Goal: Use online tool/utility: Utilize a website feature to perform a specific function

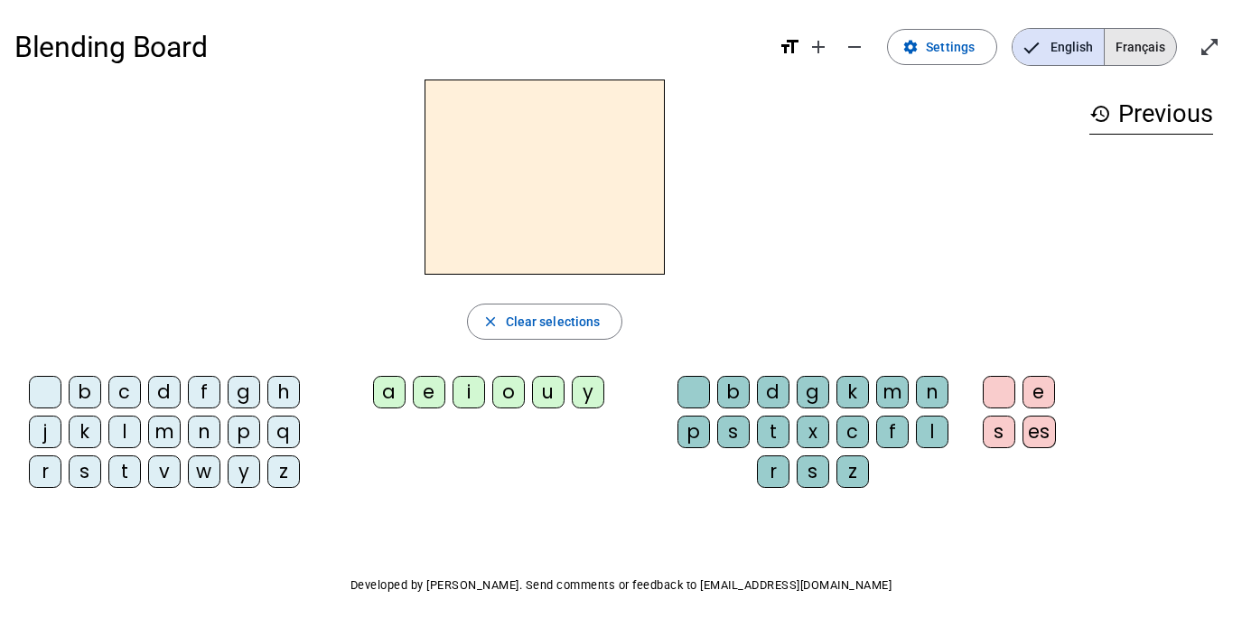
click at [1131, 49] on span "Français" at bounding box center [1140, 47] width 71 height 36
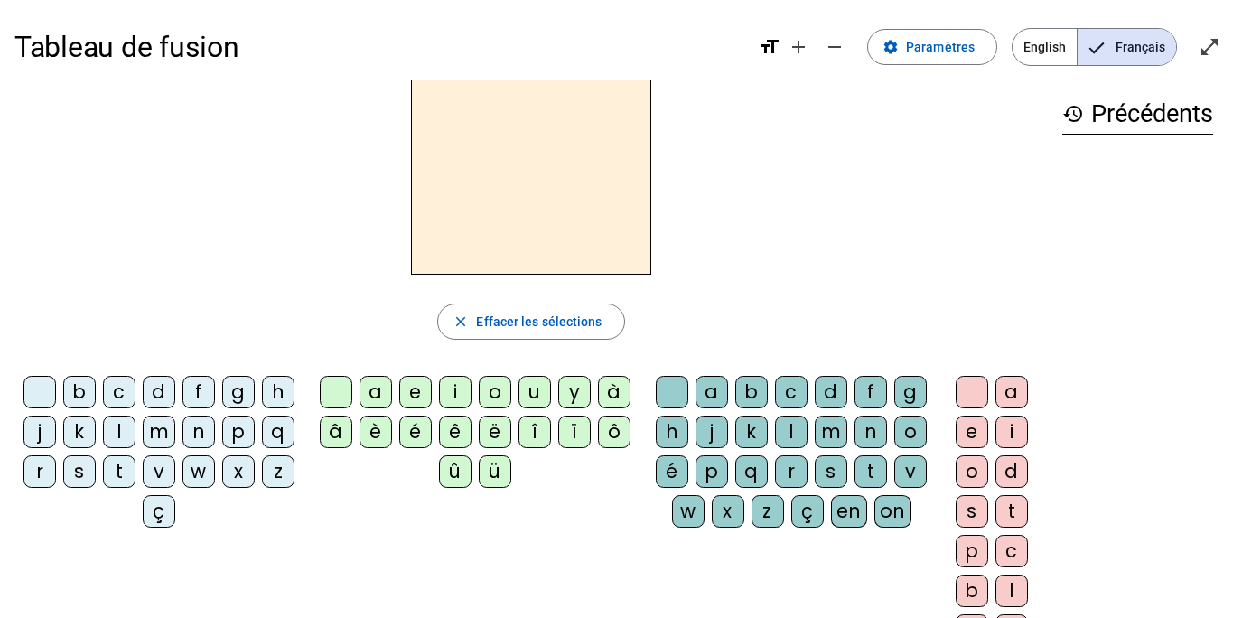
click at [168, 429] on div "m" at bounding box center [159, 432] width 33 height 33
click at [411, 398] on div "e" at bounding box center [415, 392] width 33 height 33
click at [416, 398] on div "e" at bounding box center [415, 392] width 33 height 33
click at [416, 390] on div "e" at bounding box center [415, 392] width 33 height 33
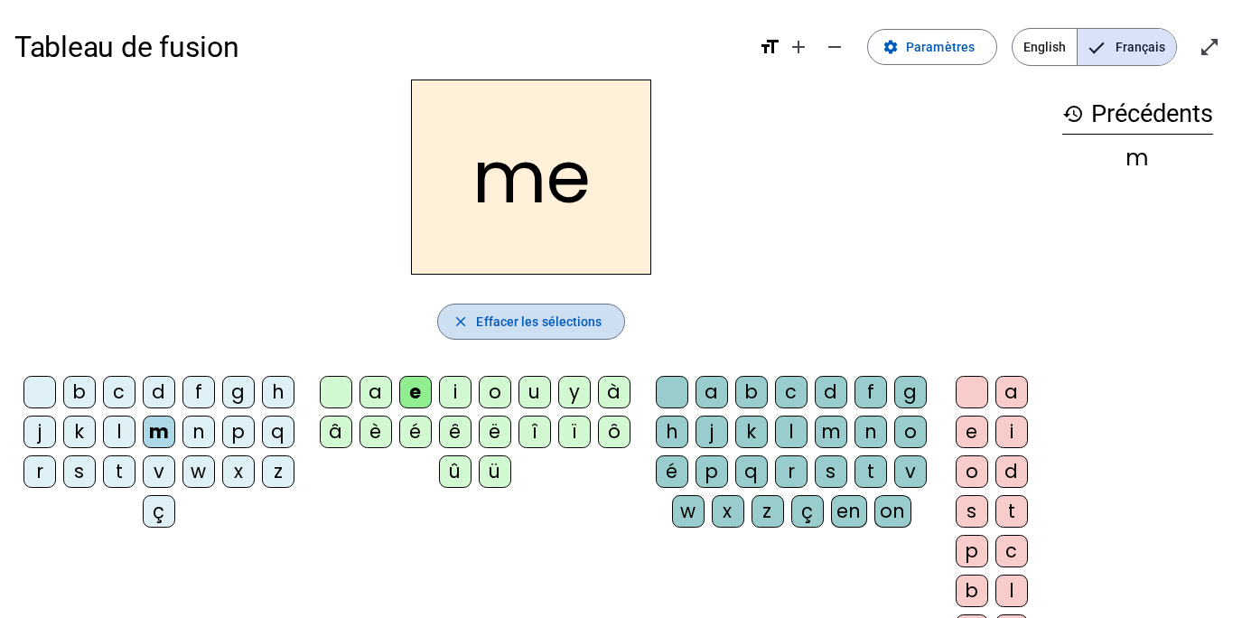
click at [472, 324] on span "button" at bounding box center [530, 321] width 185 height 43
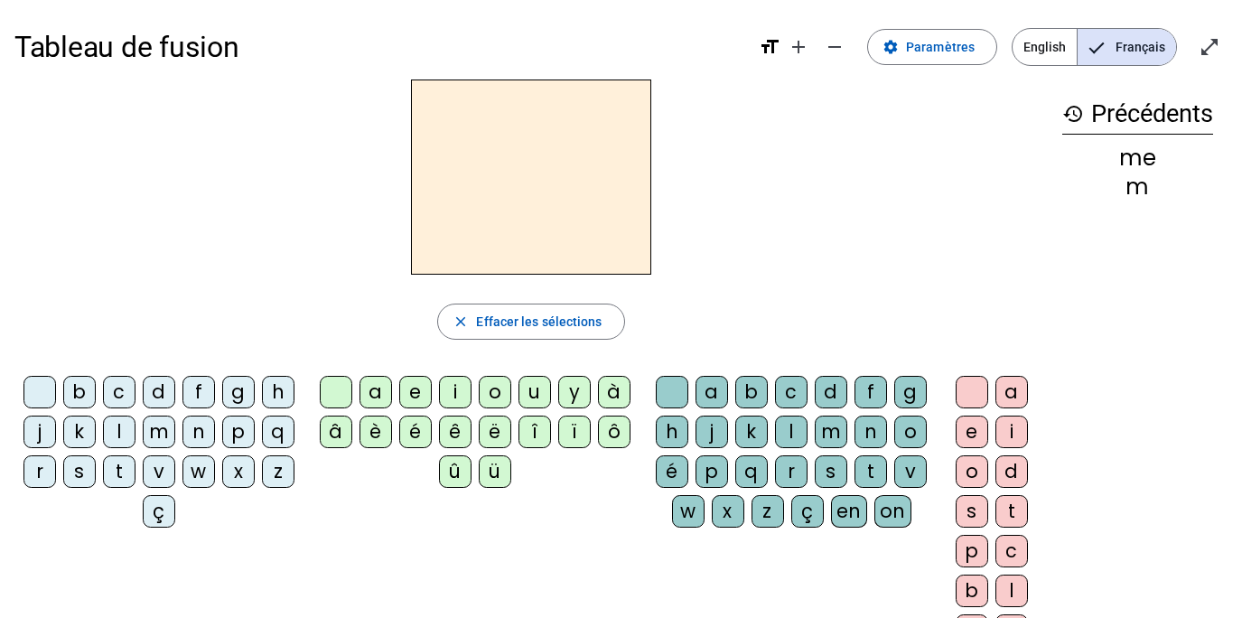
scroll to position [3, 0]
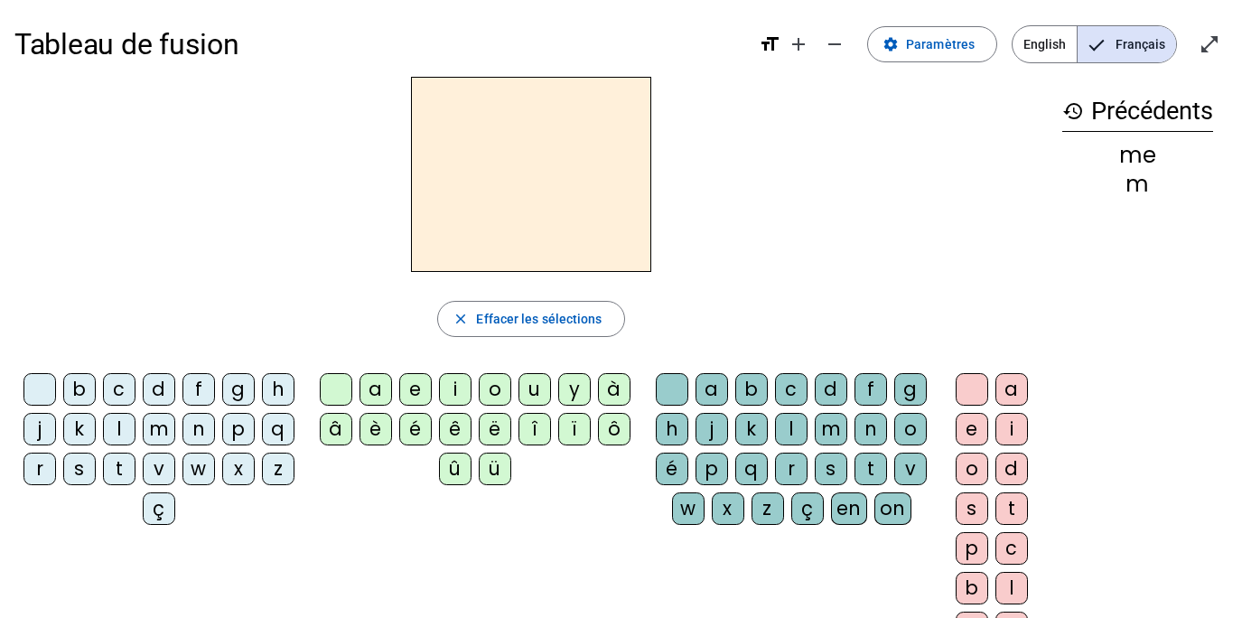
click at [416, 426] on div "é" at bounding box center [415, 429] width 33 height 33
click at [861, 469] on div "t" at bounding box center [871, 469] width 33 height 33
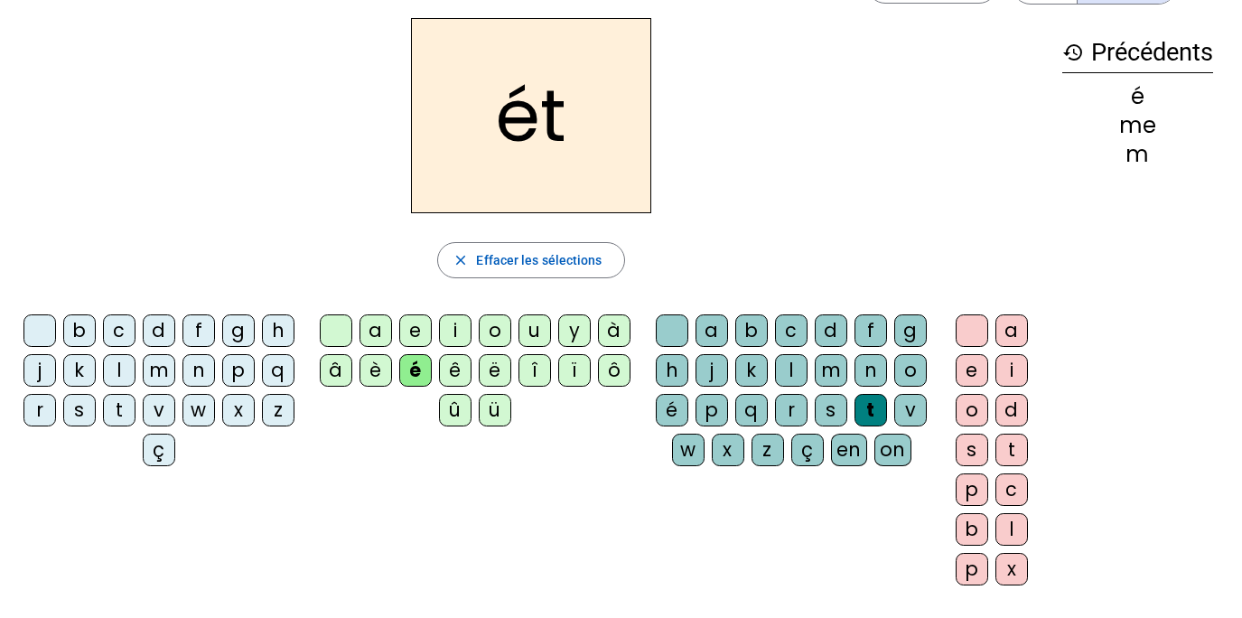
scroll to position [60, 0]
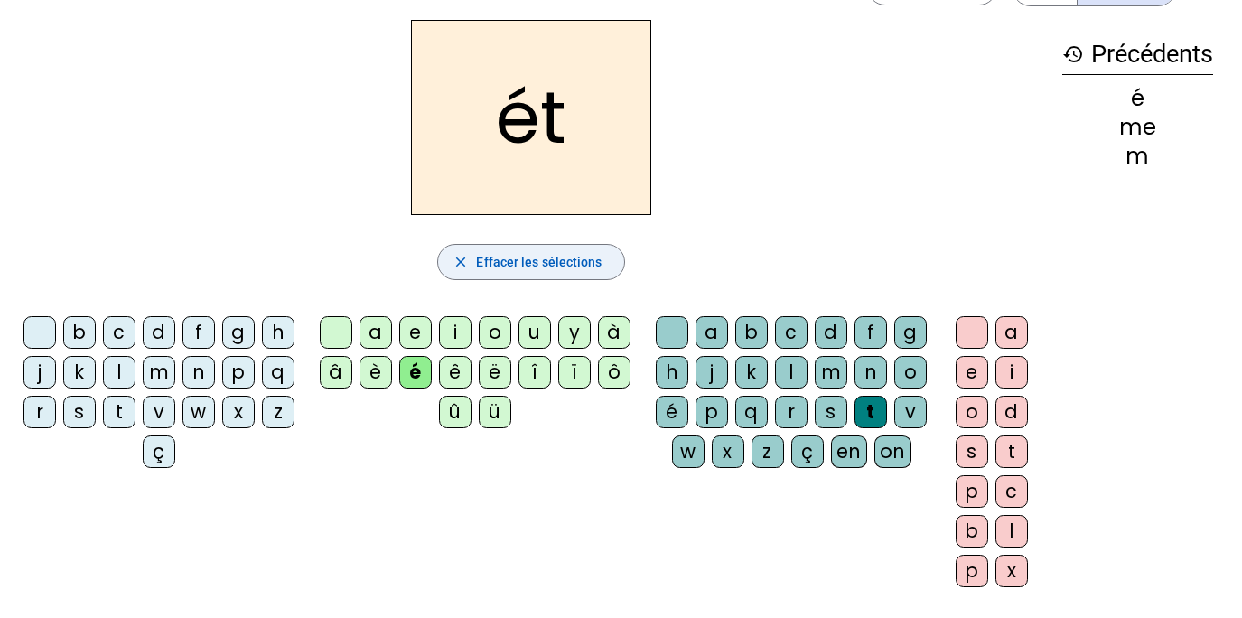
click at [545, 260] on span "Effacer les sélections" at bounding box center [539, 262] width 126 height 22
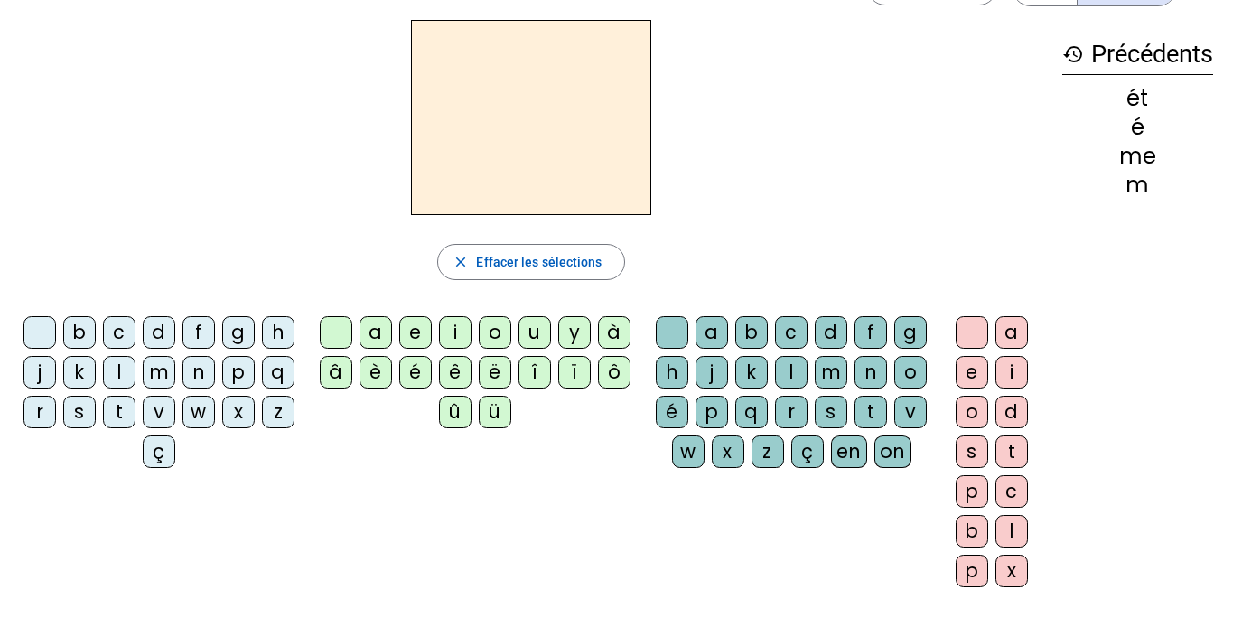
click at [272, 379] on div "q" at bounding box center [278, 372] width 33 height 33
click at [533, 334] on div "u" at bounding box center [535, 332] width 33 height 33
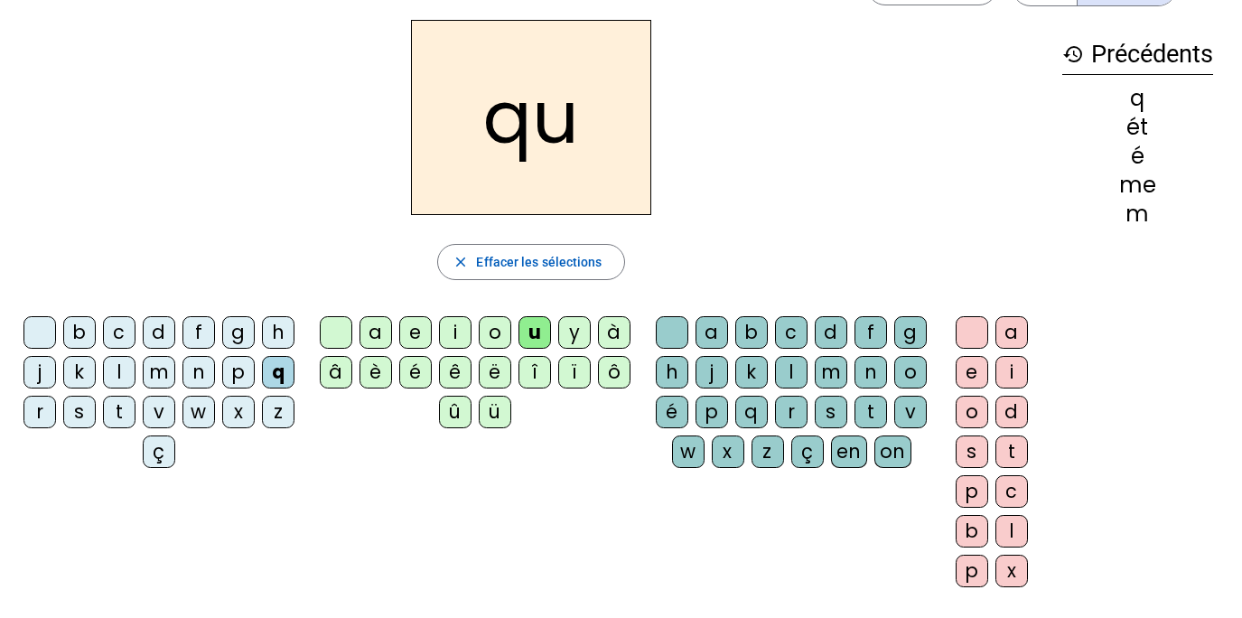
click at [459, 337] on div "i" at bounding box center [455, 332] width 33 height 33
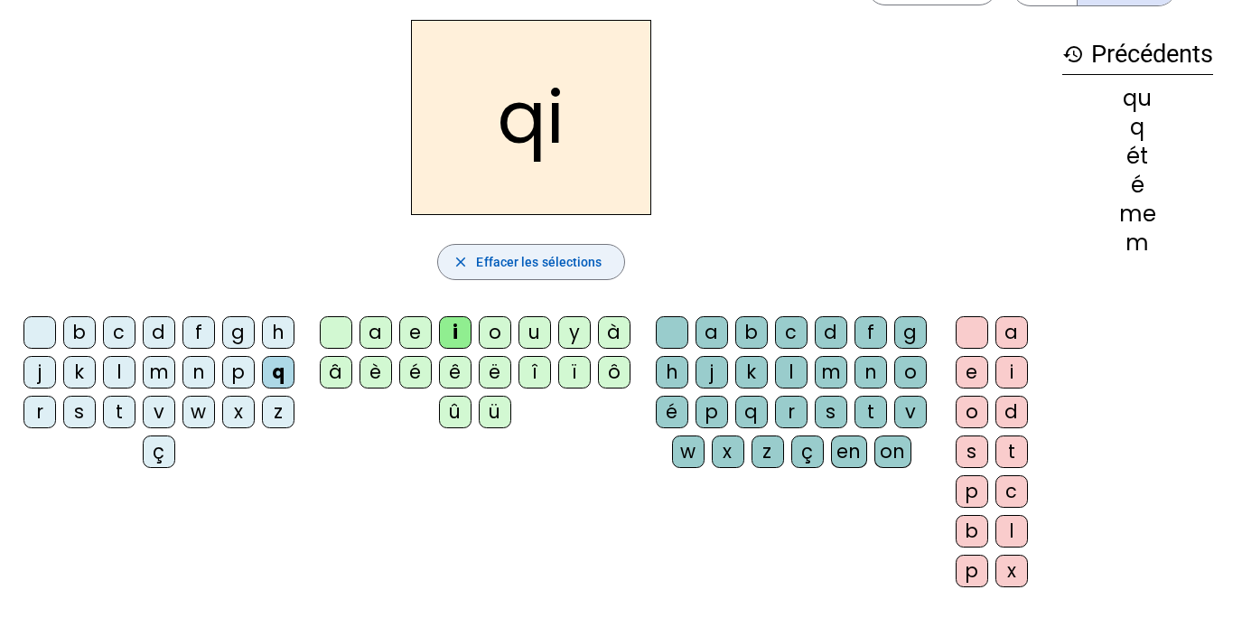
click at [556, 264] on span "Effacer les sélections" at bounding box center [539, 262] width 126 height 22
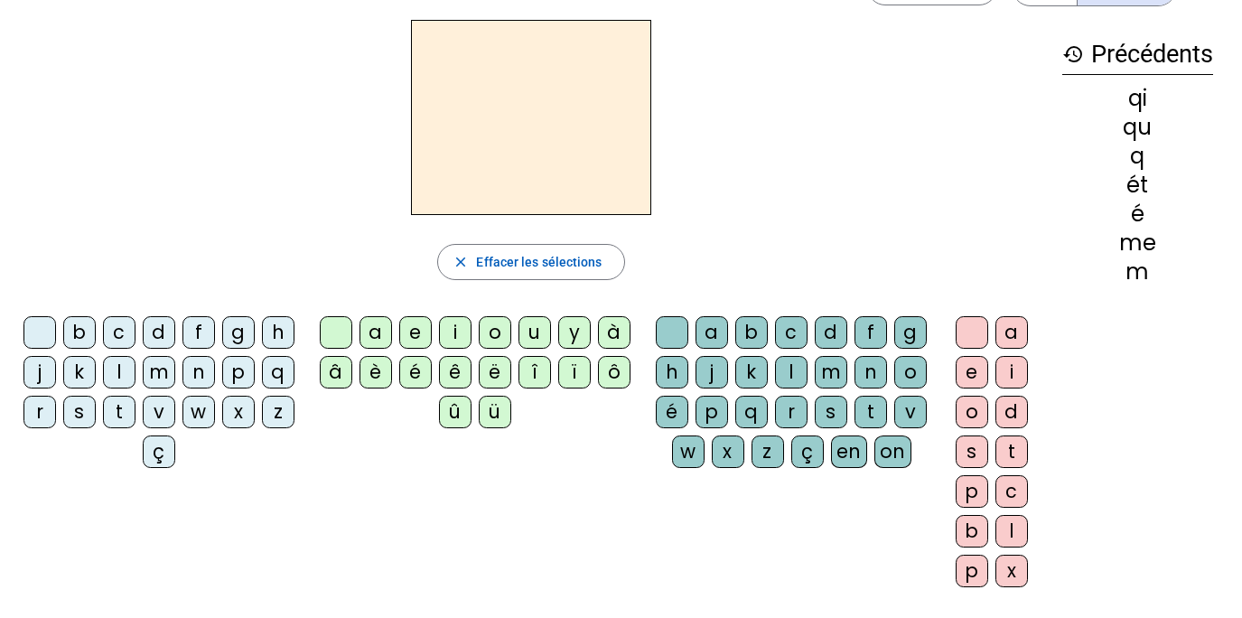
click at [285, 378] on div "q" at bounding box center [278, 372] width 33 height 33
click at [531, 334] on div "u" at bounding box center [535, 332] width 33 height 33
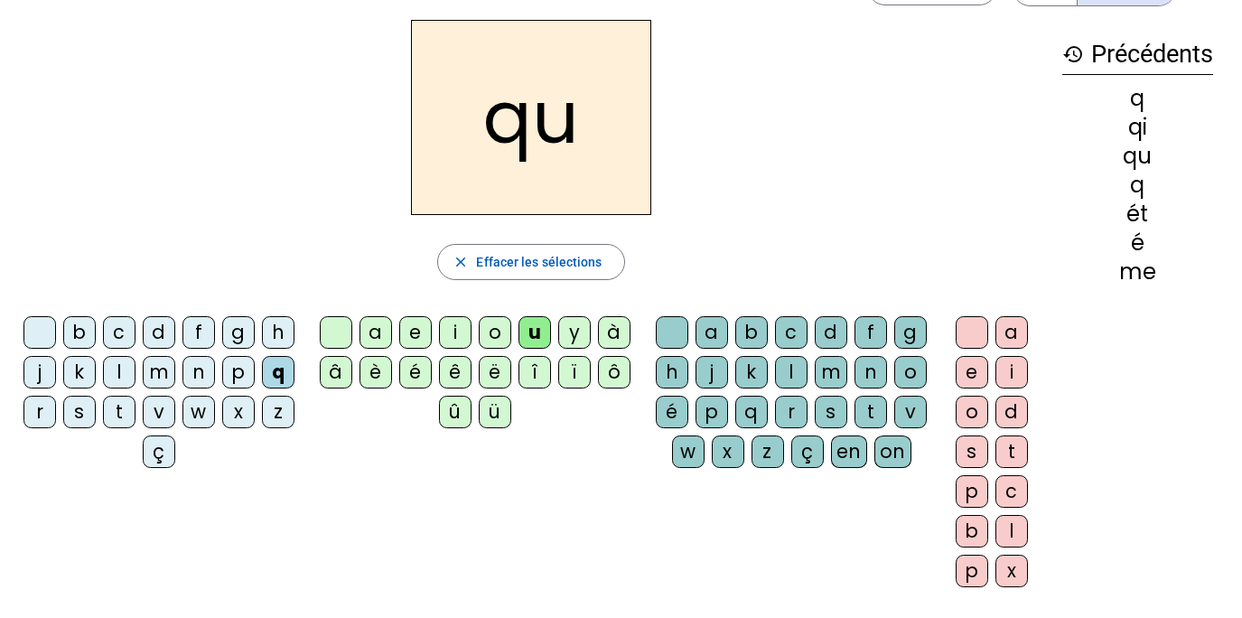
click at [1014, 365] on div "i" at bounding box center [1012, 372] width 33 height 33
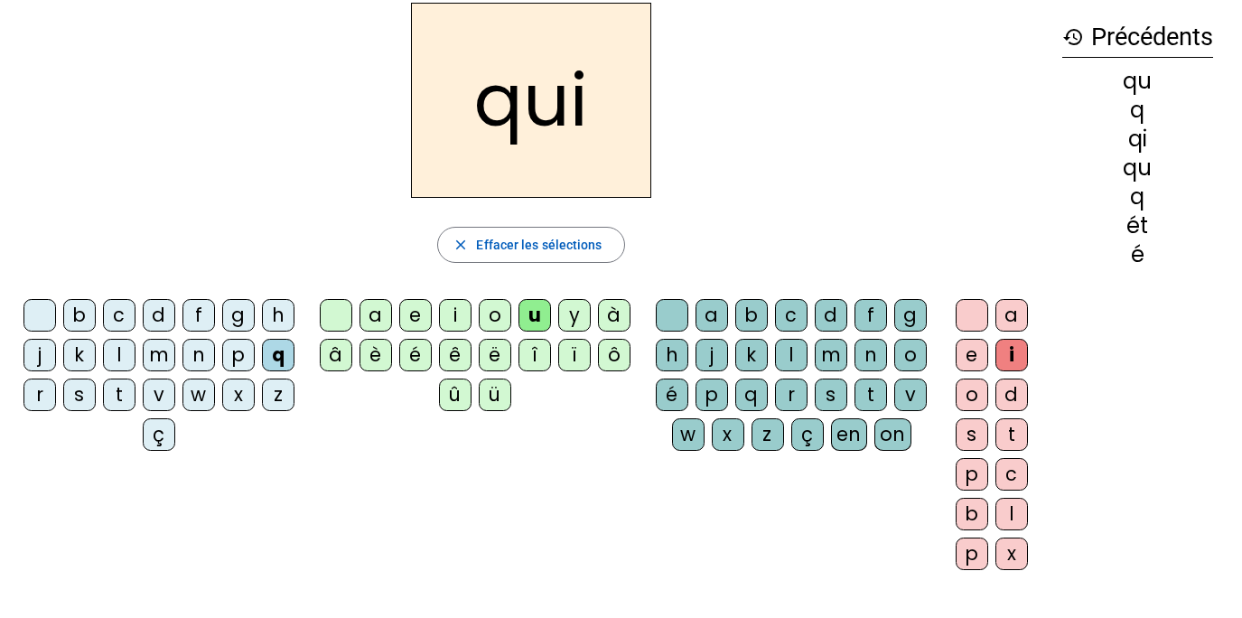
scroll to position [0, 0]
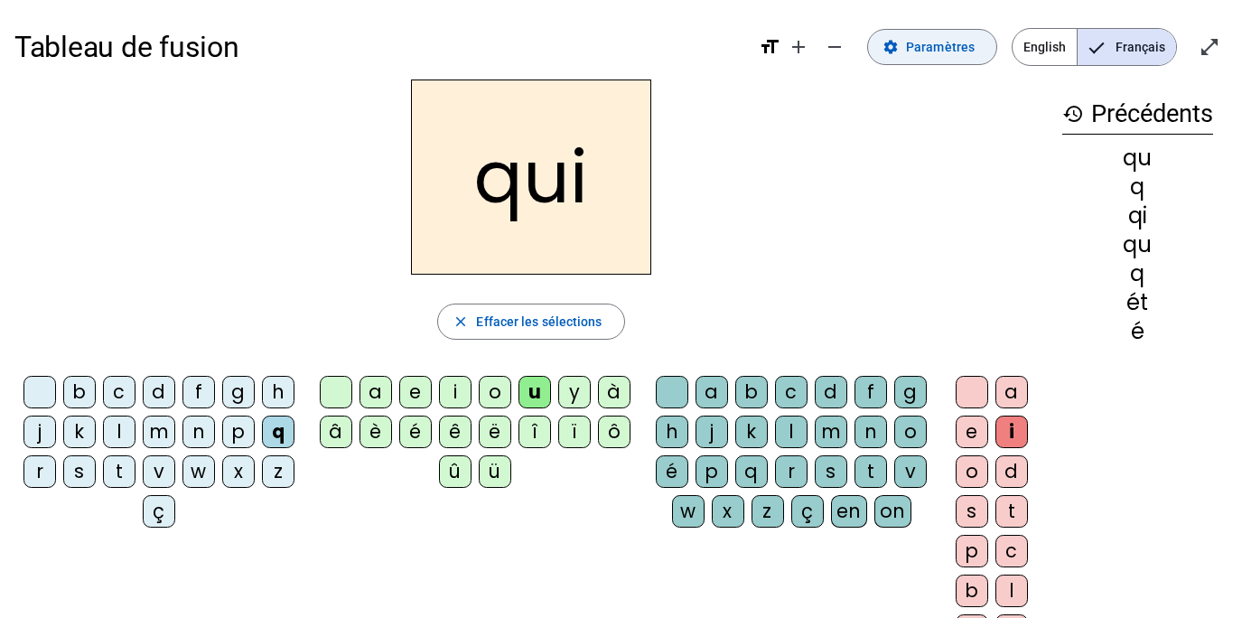
click at [949, 49] on span "Paramètres" at bounding box center [940, 47] width 69 height 22
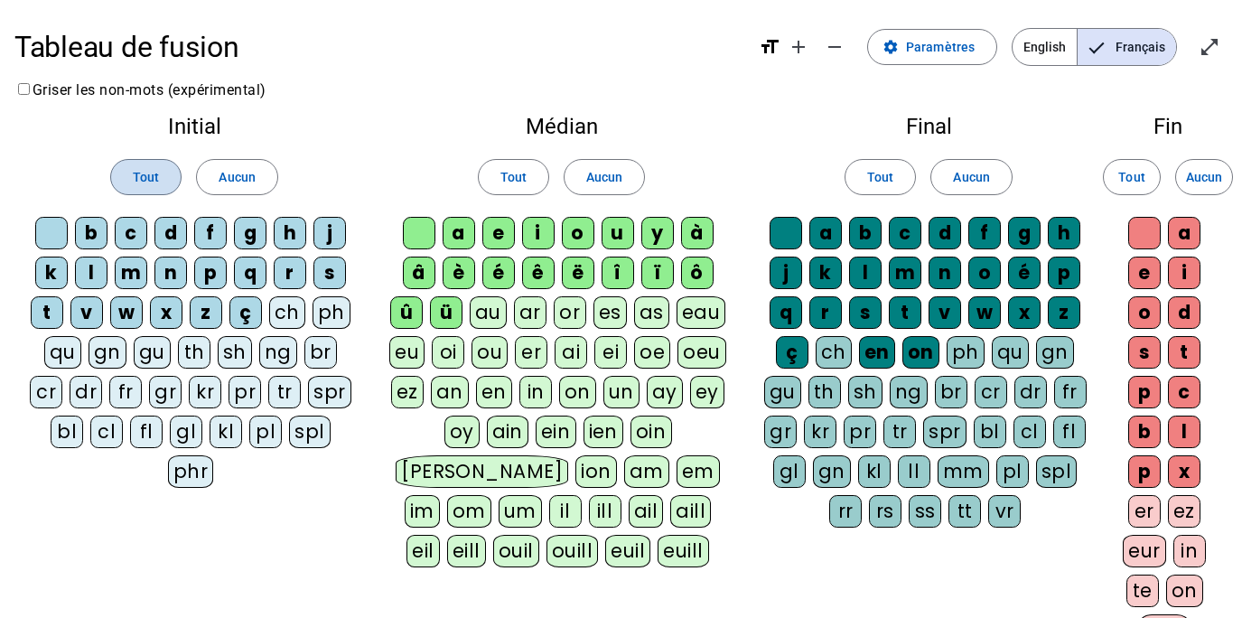
click at [162, 178] on span at bounding box center [146, 176] width 70 height 43
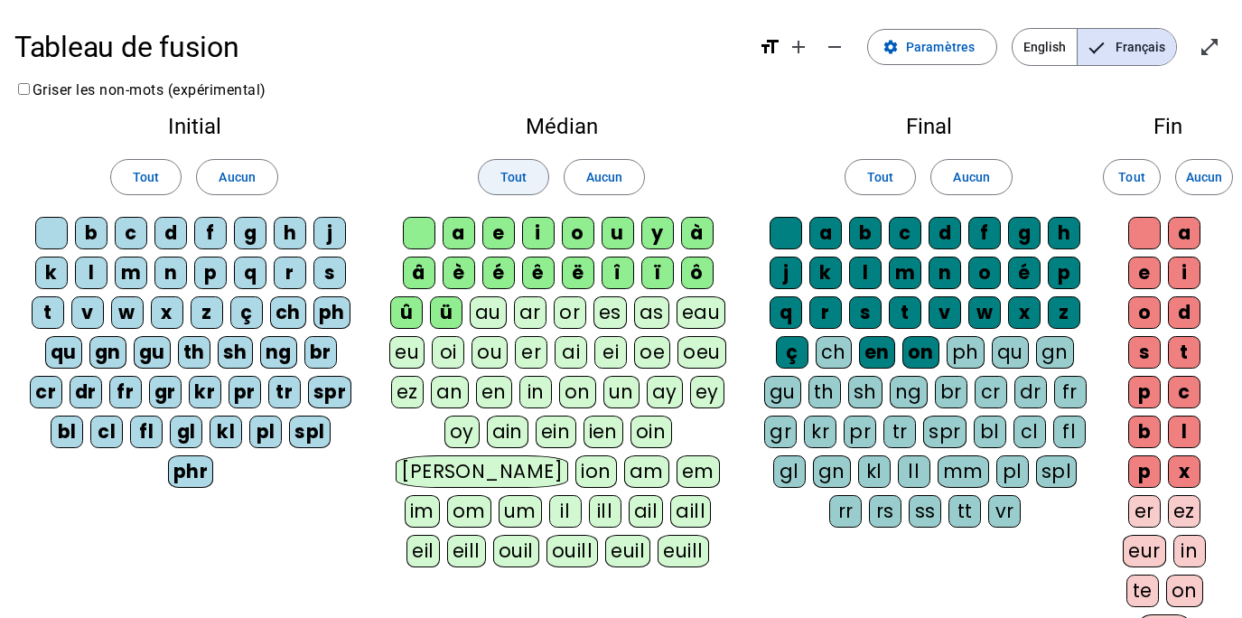
click at [509, 182] on span "Tout" at bounding box center [513, 177] width 26 height 22
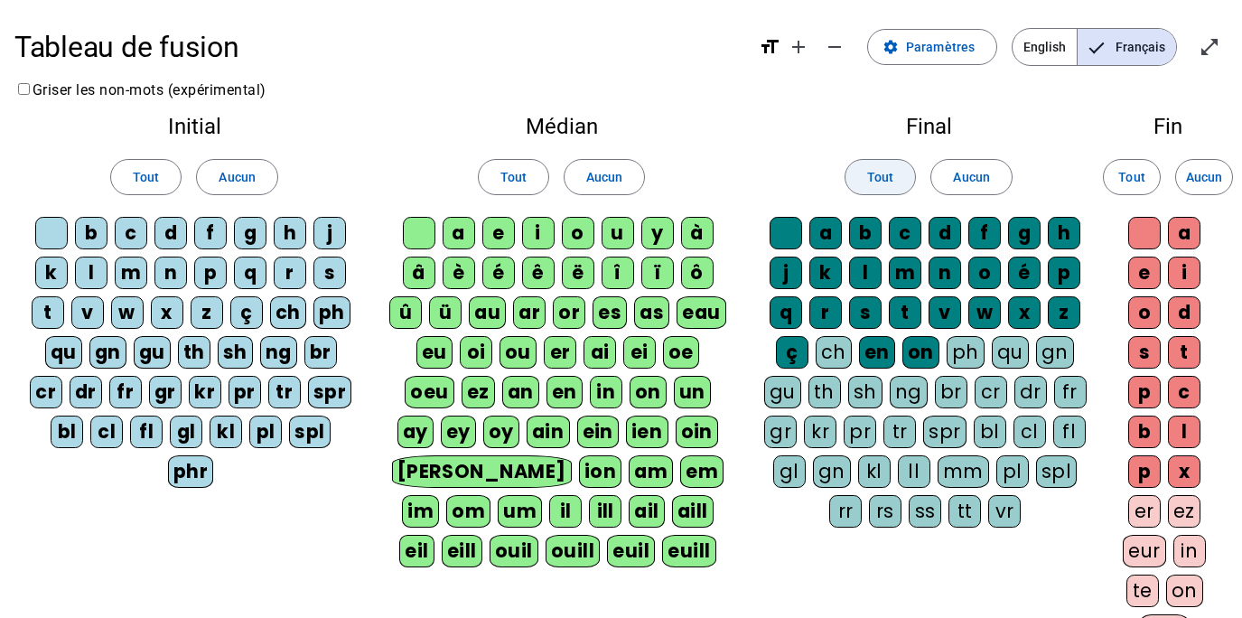
click at [890, 178] on span "Tout" at bounding box center [880, 177] width 26 height 22
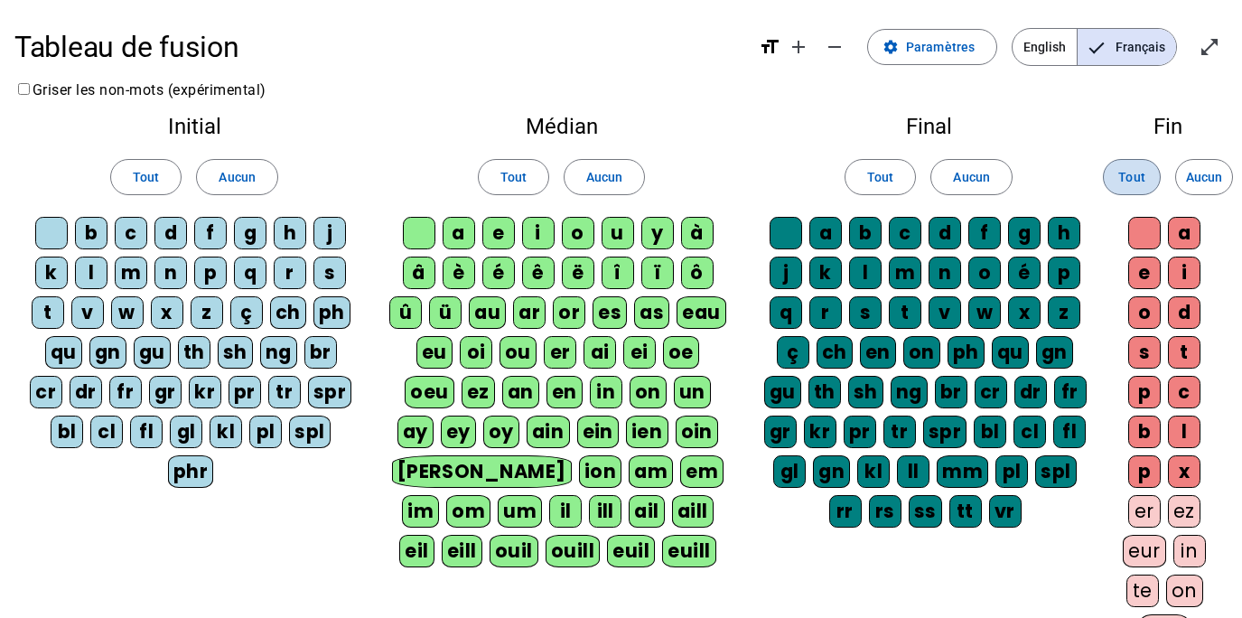
click at [1141, 185] on span "Tout" at bounding box center [1131, 177] width 26 height 22
